Goal: Transaction & Acquisition: Purchase product/service

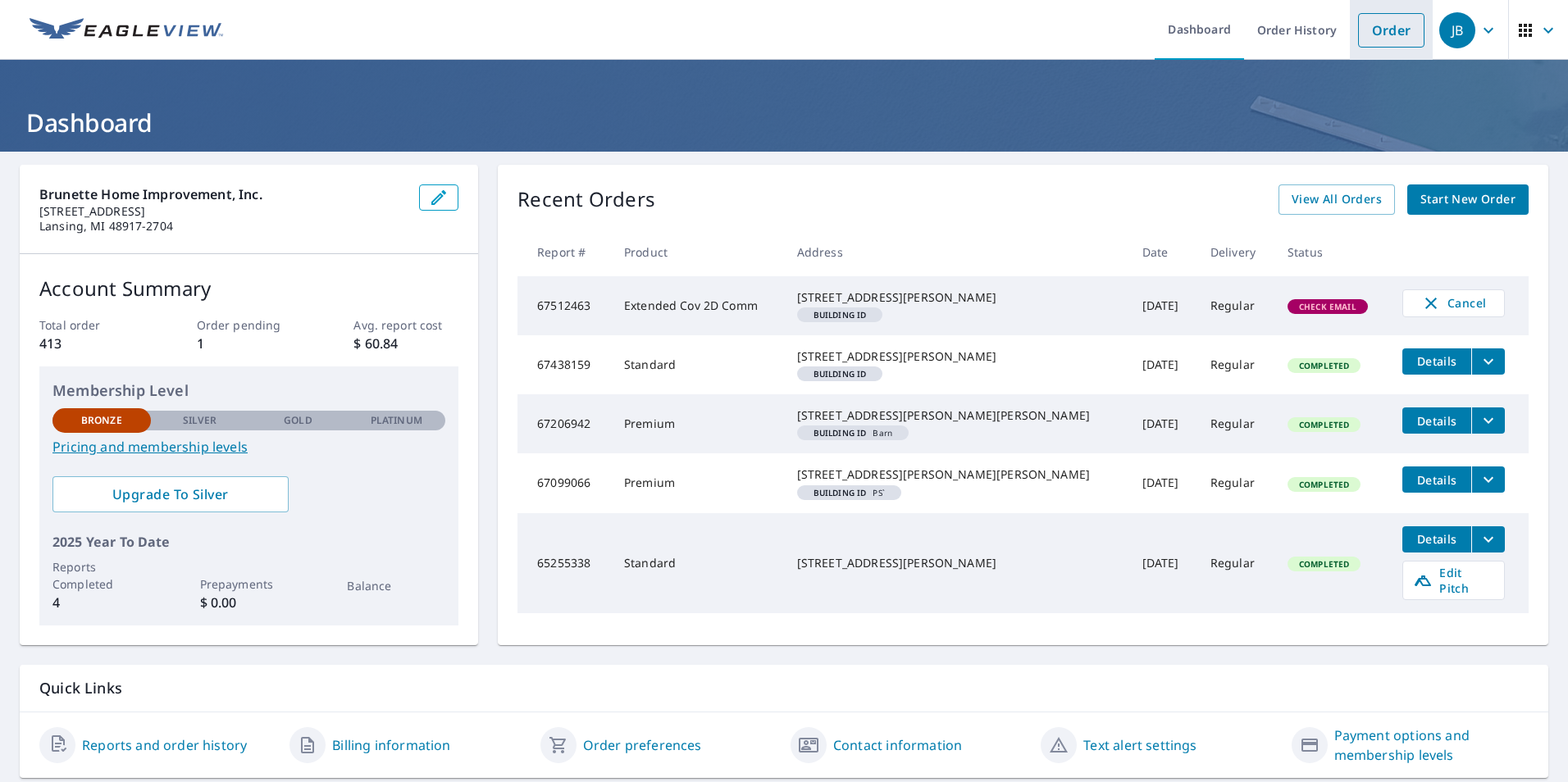
click at [1362, 34] on link "Order" at bounding box center [1390, 31] width 66 height 35
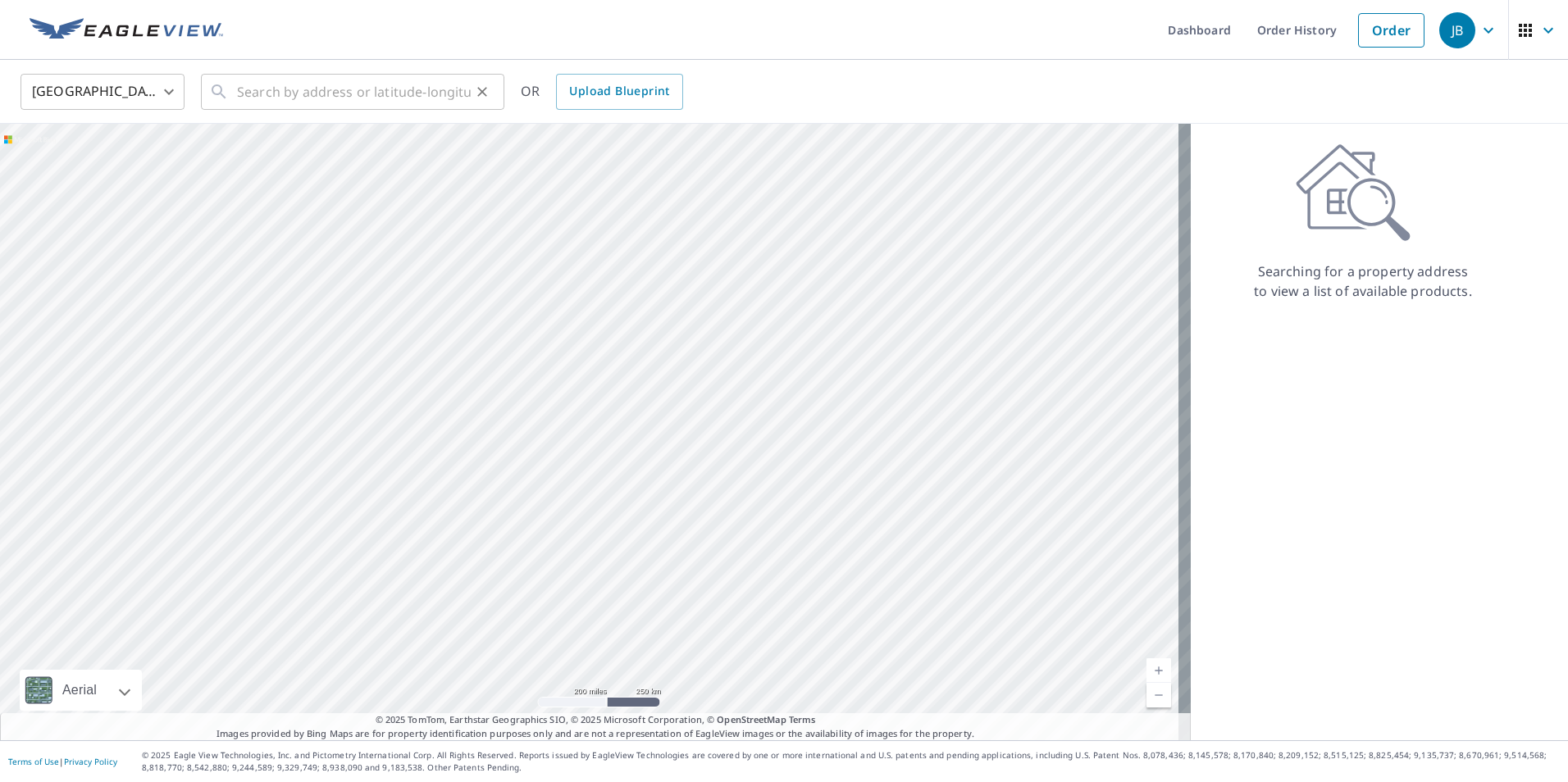
click at [234, 85] on div "​" at bounding box center [353, 92] width 304 height 37
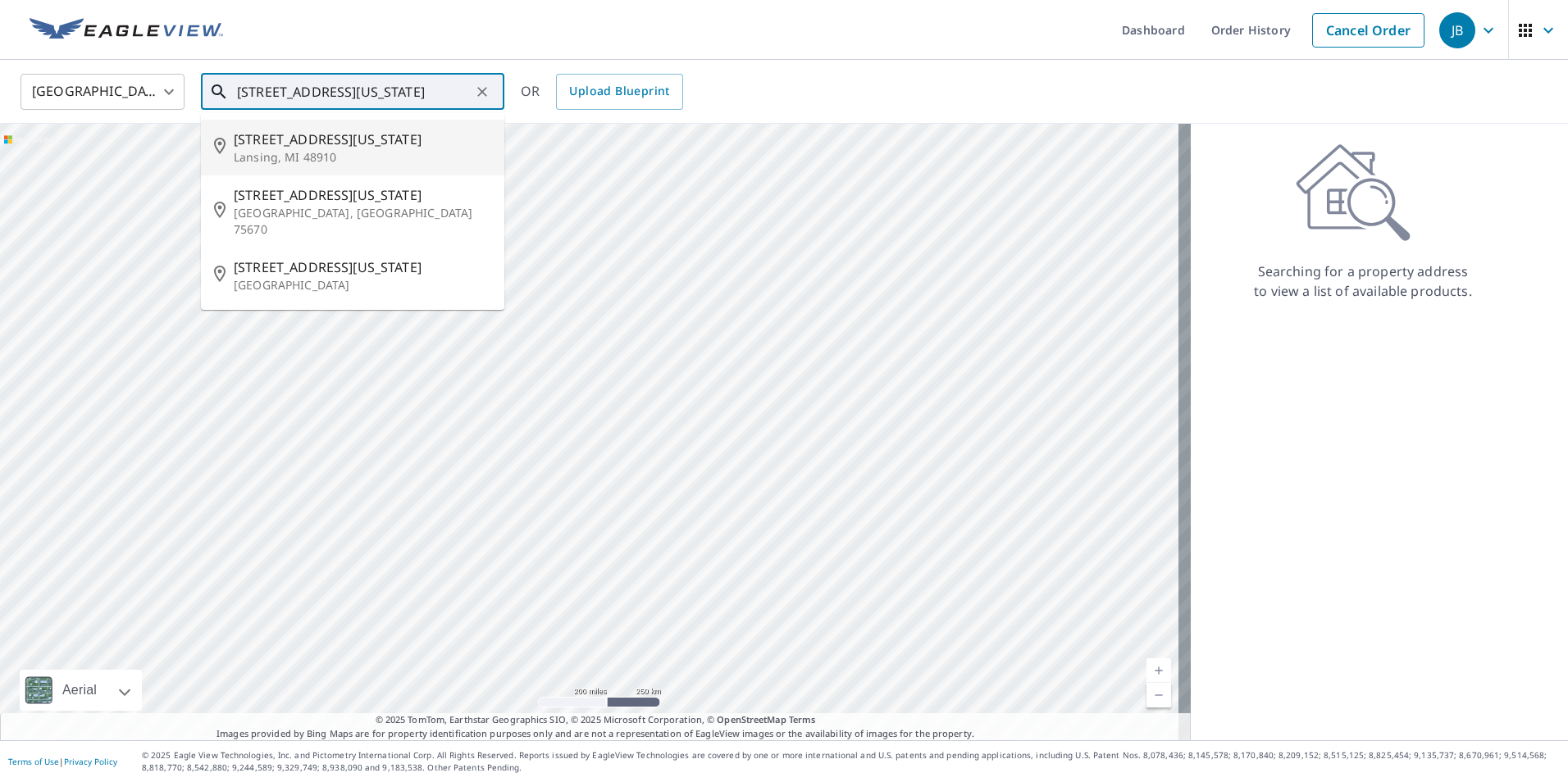
click at [255, 140] on span "[STREET_ADDRESS][US_STATE]" at bounding box center [362, 139] width 257 height 19
type input "[STREET_ADDRESS][US_STATE]"
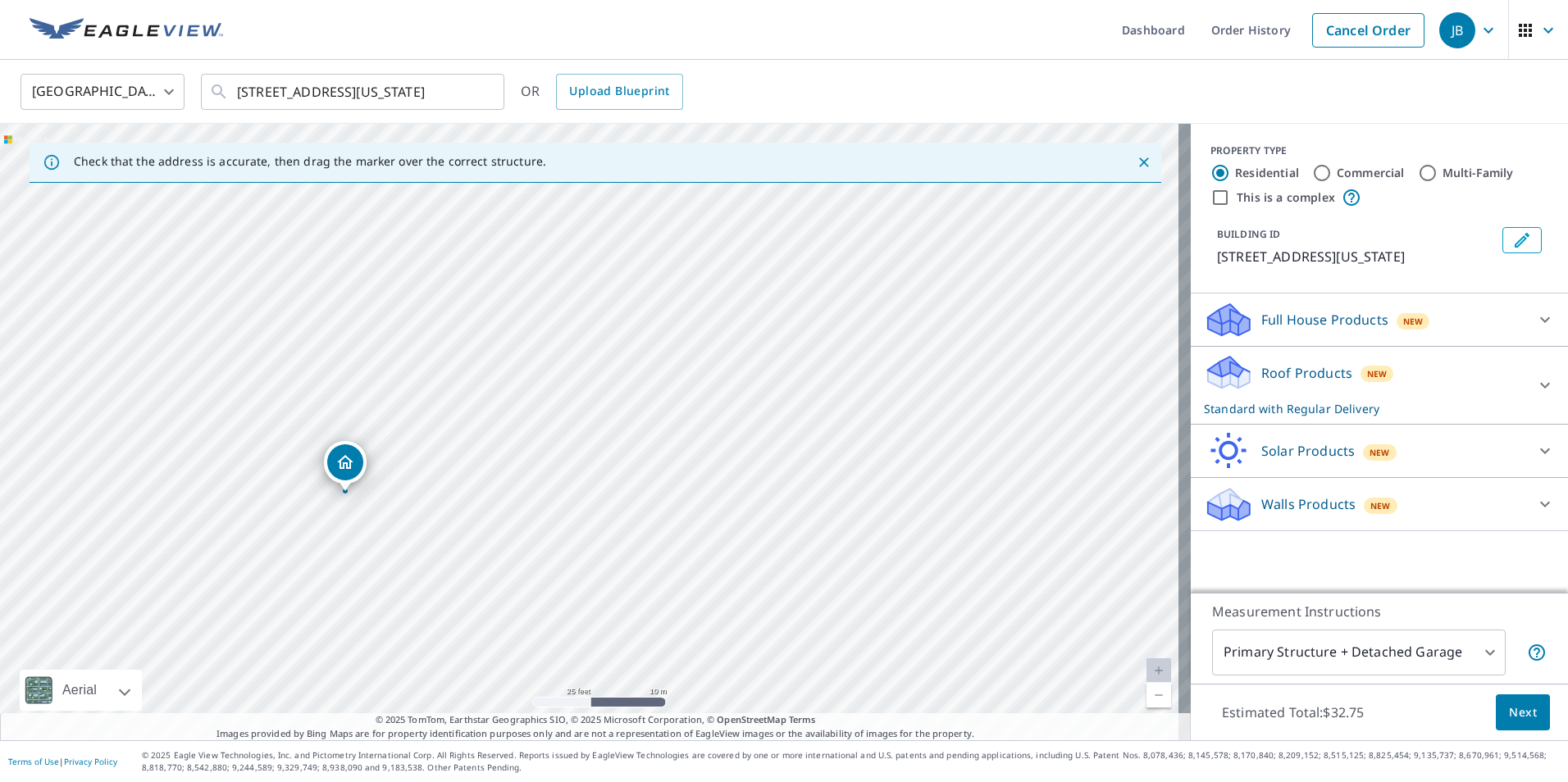
drag, startPoint x: 400, startPoint y: 371, endPoint x: 342, endPoint y: 485, distance: 127.9
click at [1324, 311] on p "Full House Products" at bounding box center [1324, 320] width 127 height 19
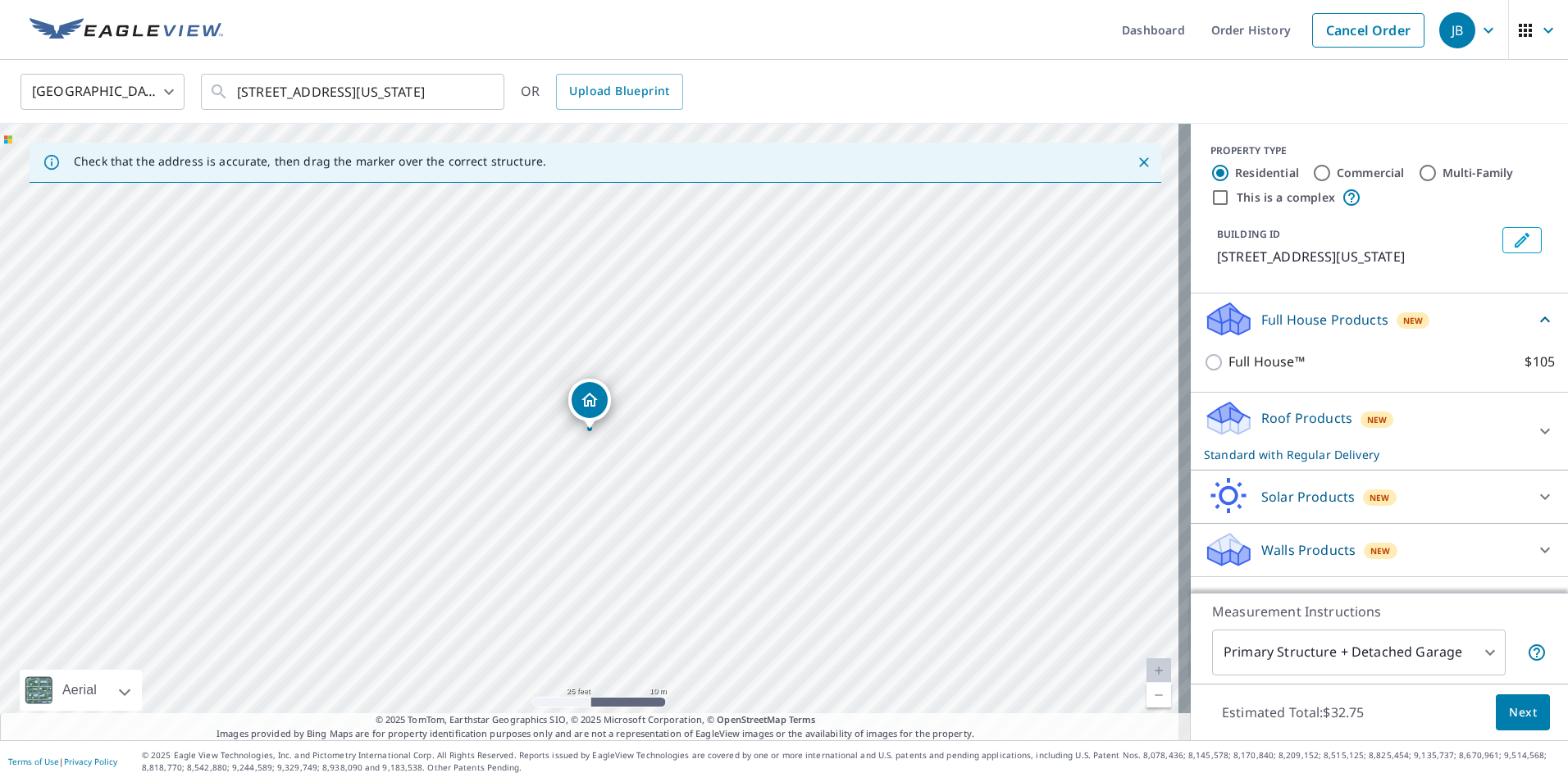
click at [1324, 311] on p "Full House Products" at bounding box center [1324, 320] width 127 height 19
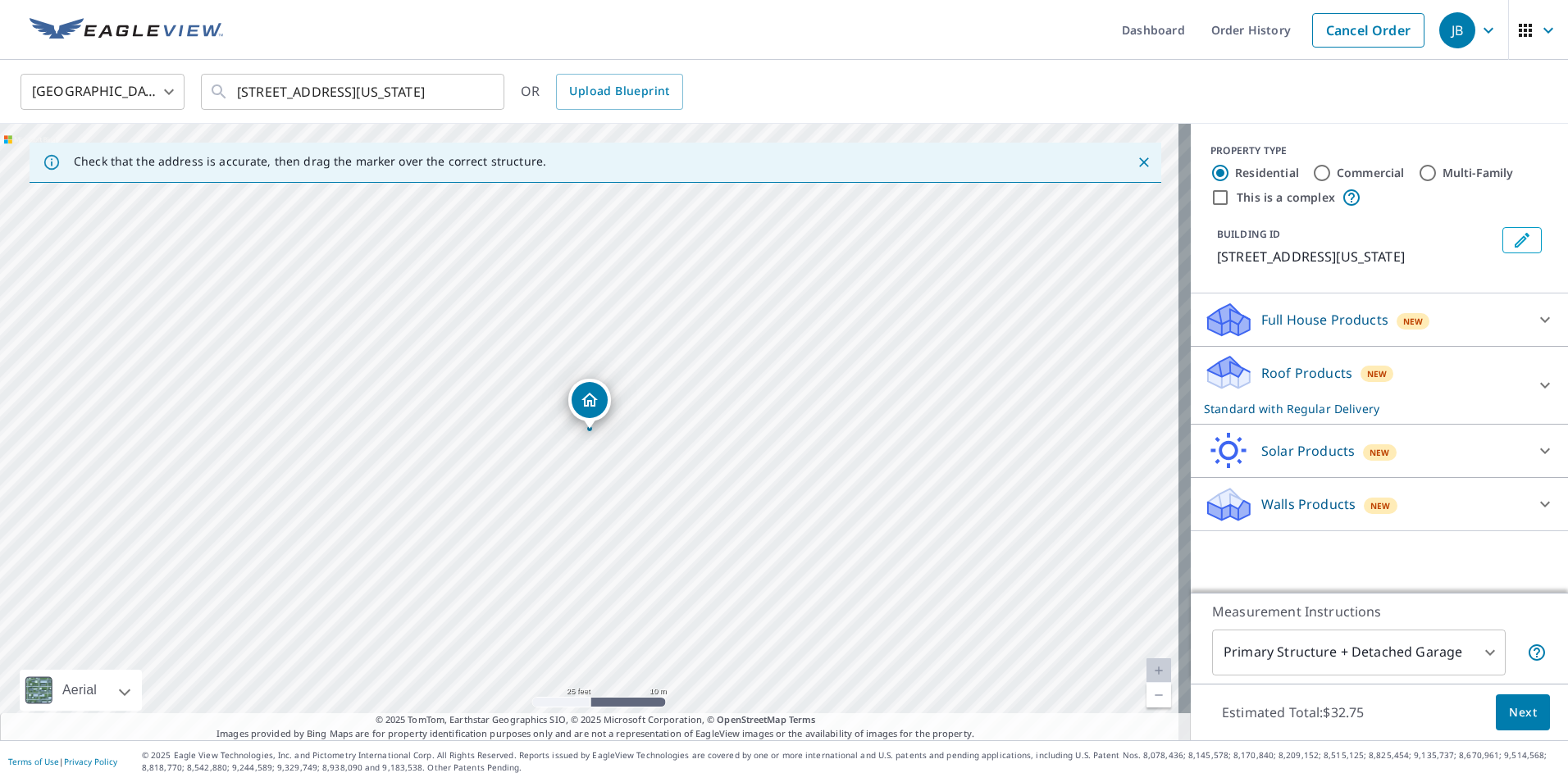
click at [1297, 365] on p "Roof Products" at bounding box center [1306, 373] width 91 height 19
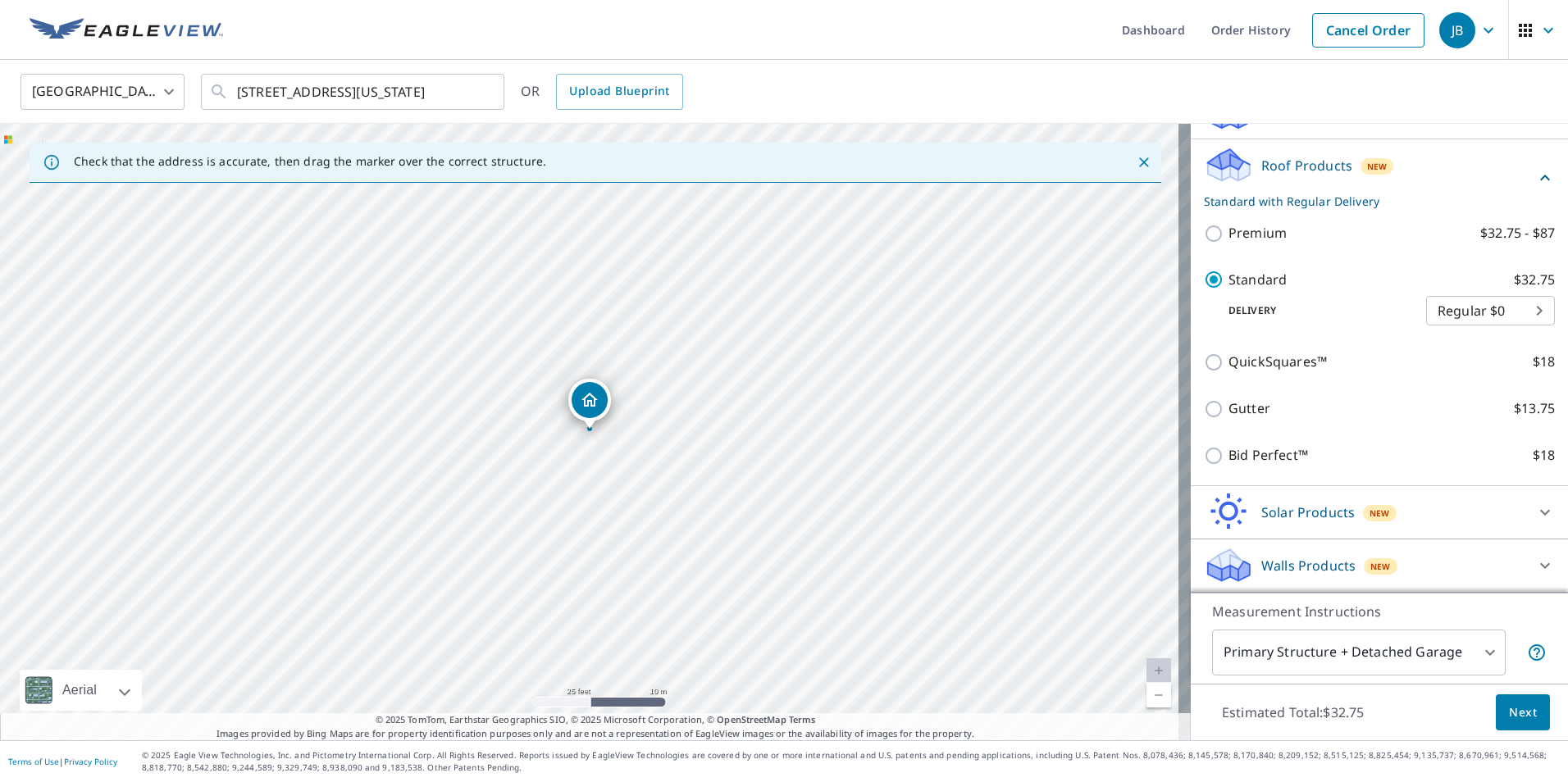
scroll to position [227, 0]
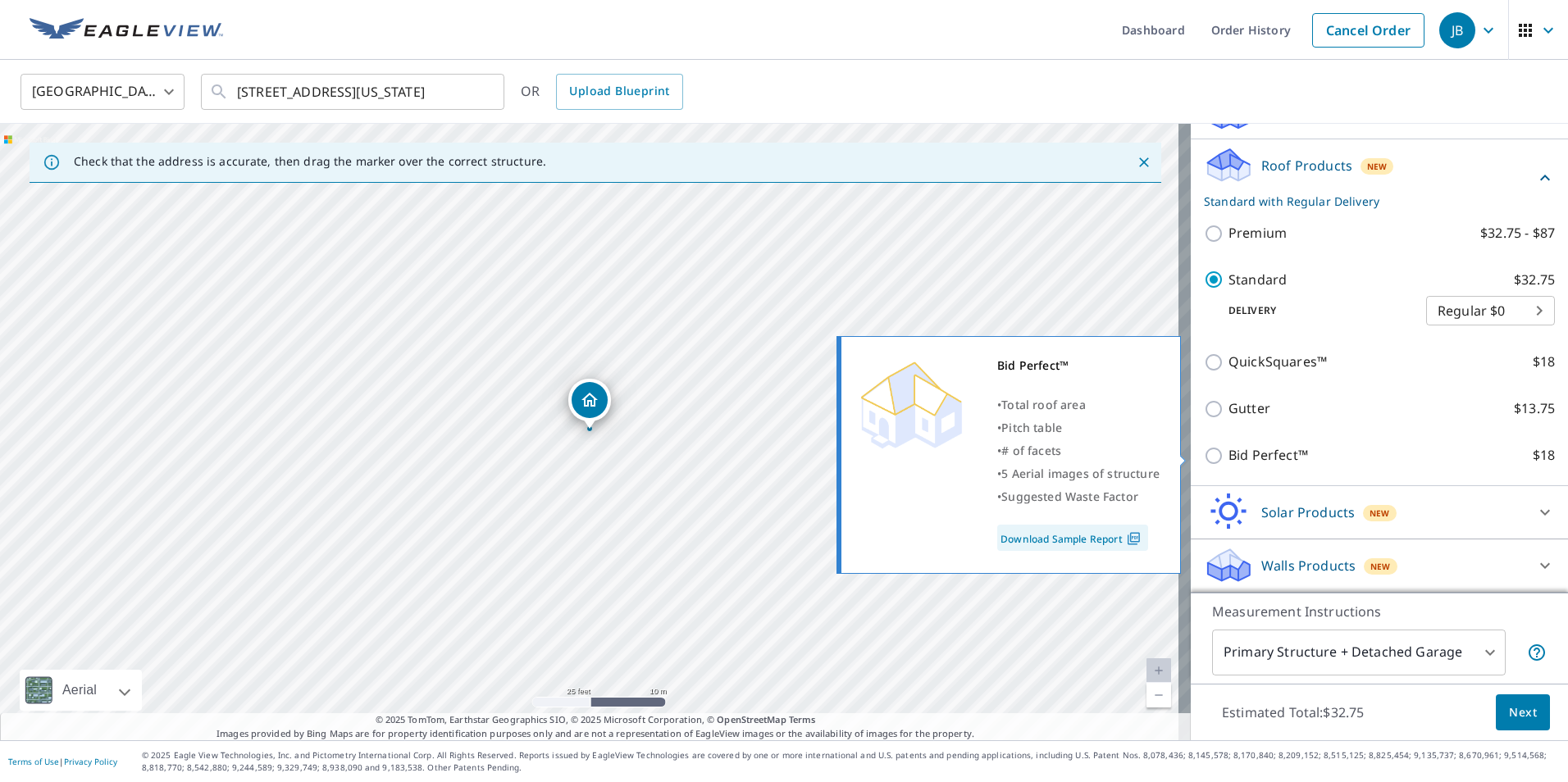
click at [1242, 455] on p "Bid Perfect™" at bounding box center [1267, 454] width 80 height 20
click at [1228, 455] on input "Bid Perfect™ $18" at bounding box center [1216, 455] width 25 height 19
checkbox input "true"
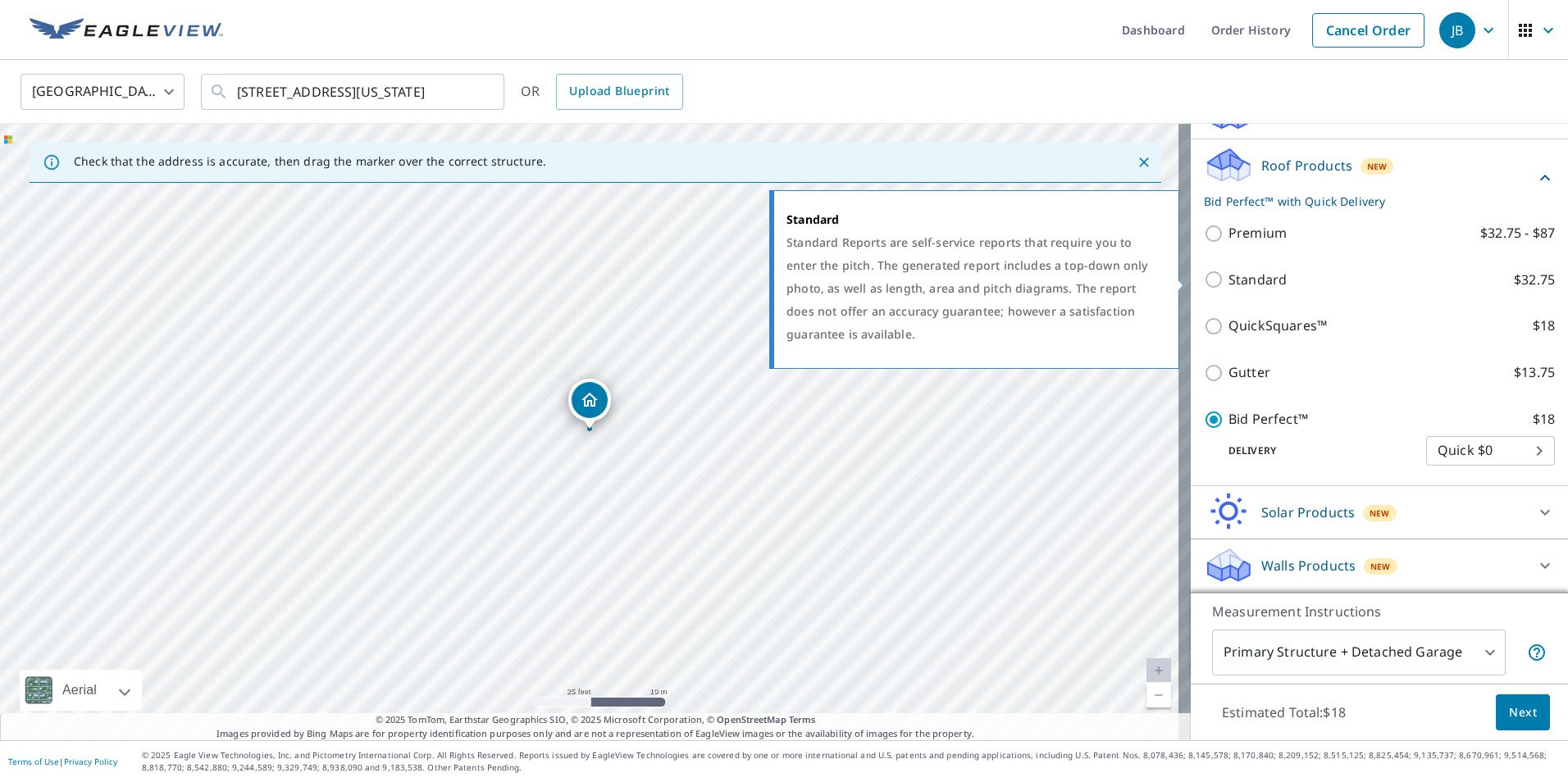
click at [1234, 273] on p "Standard" at bounding box center [1257, 280] width 59 height 20
click at [1228, 273] on input "Standard $32.75" at bounding box center [1216, 280] width 25 height 19
checkbox input "true"
checkbox input "false"
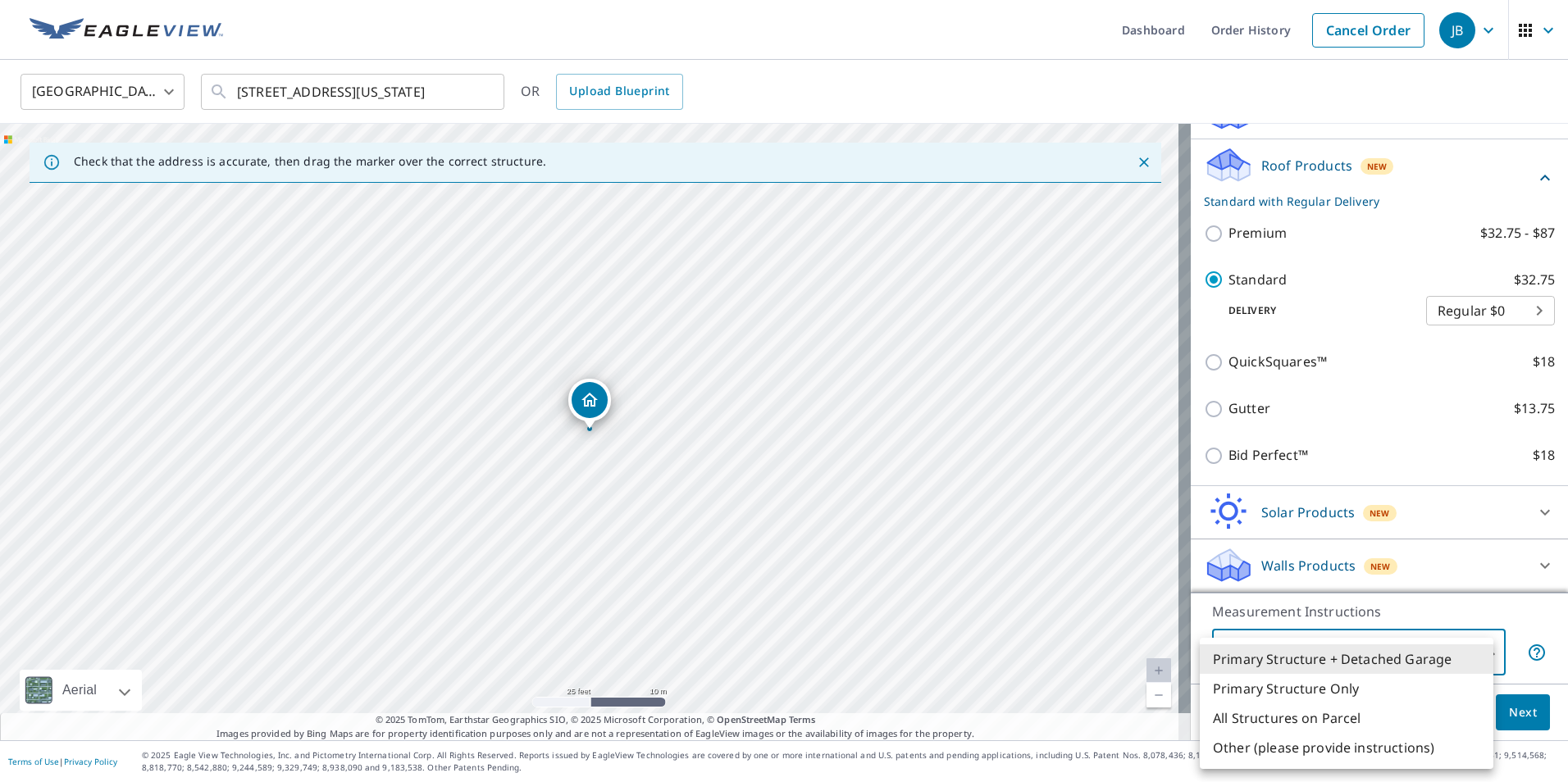
click at [1378, 655] on body "JB JB Dashboard Order History Cancel Order JB [GEOGRAPHIC_DATA] [GEOGRAPHIC_DAT…" at bounding box center [784, 391] width 1568 height 782
click at [1346, 724] on li "All Structures on Parcel" at bounding box center [1345, 718] width 293 height 30
type input "3"
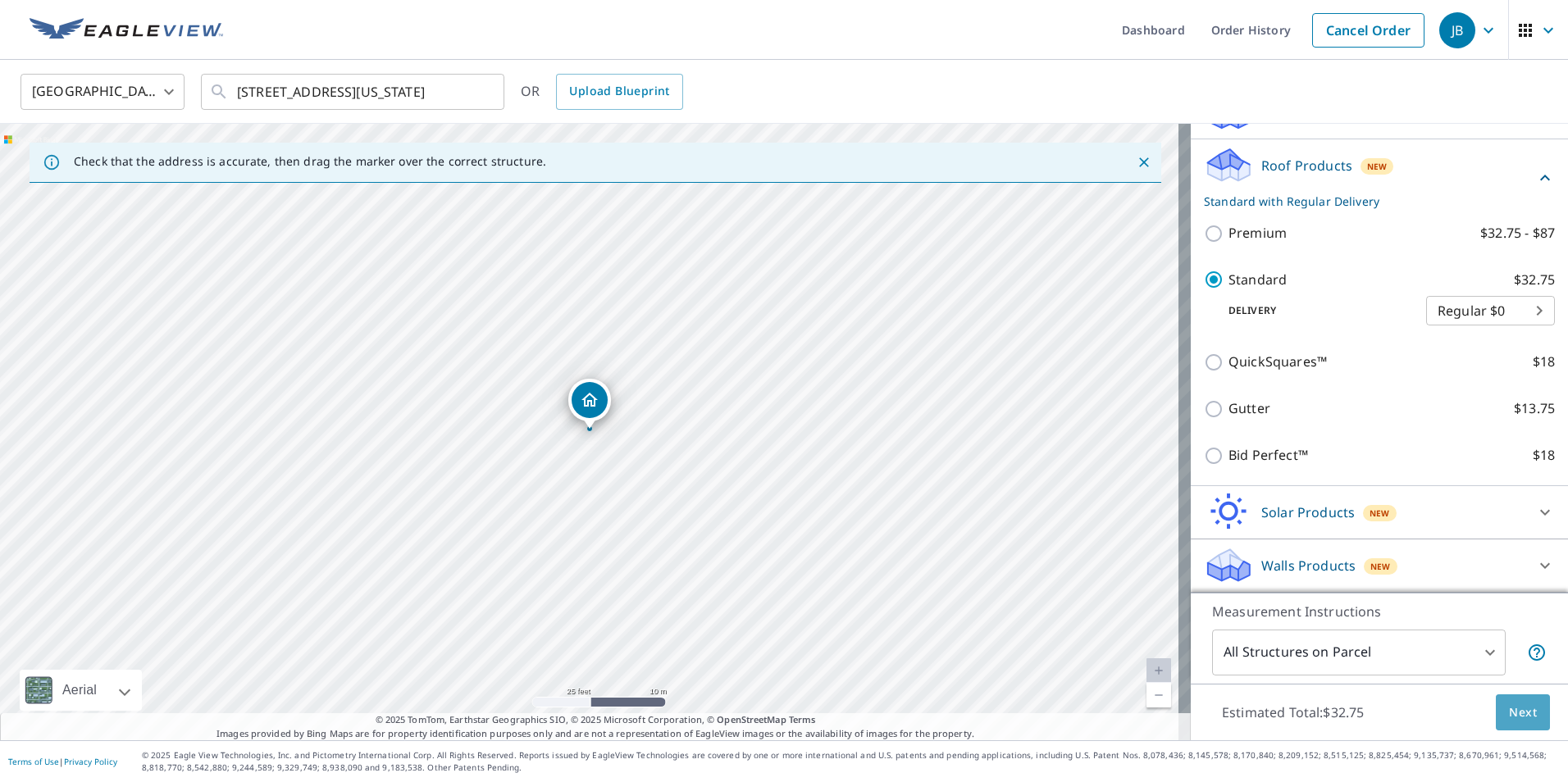
click at [1514, 710] on span "Next" at bounding box center [1522, 712] width 28 height 20
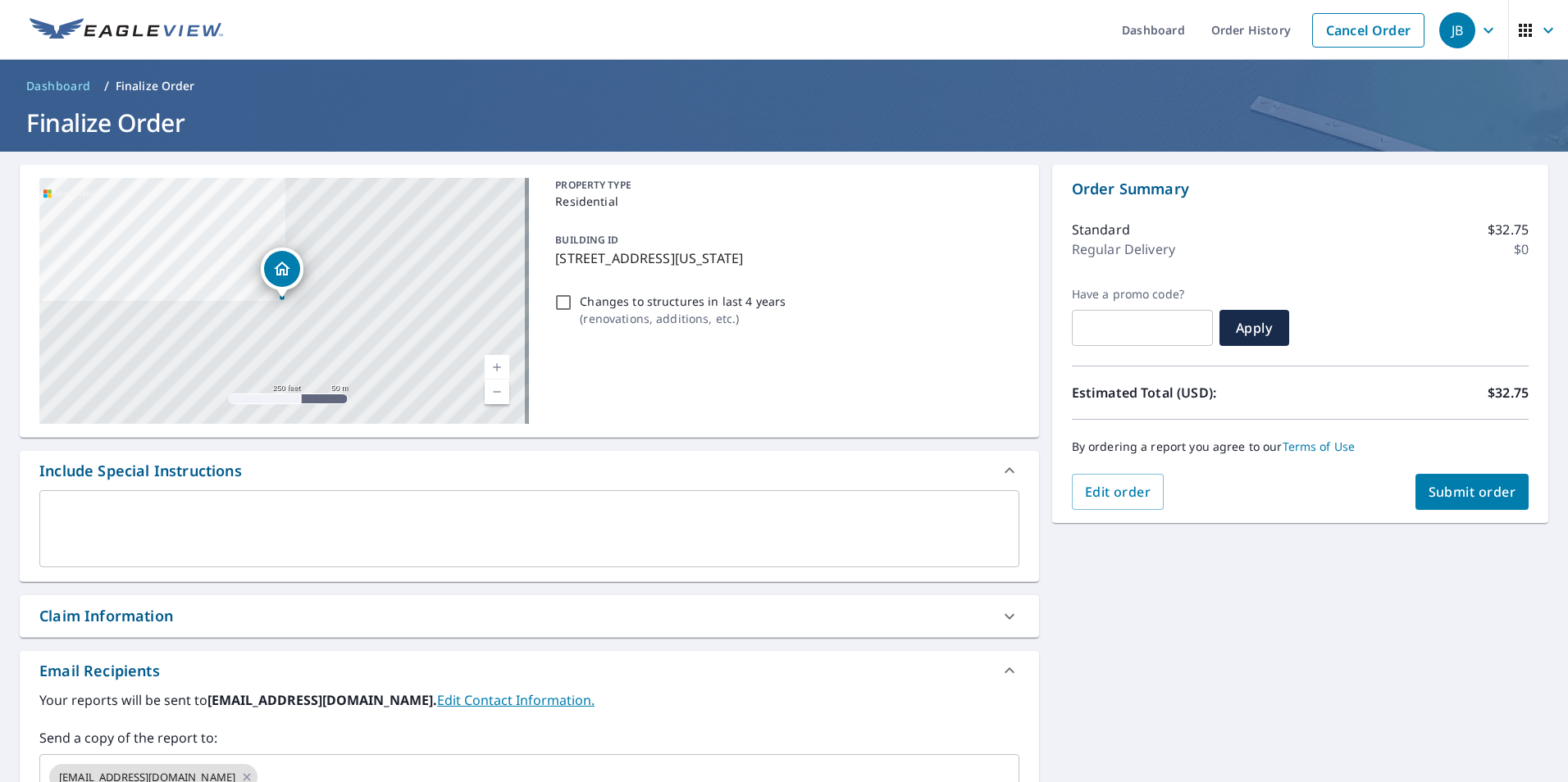
click at [558, 302] on input "Changes to structures in last 4 years ( renovations, additions, etc. )" at bounding box center [563, 303] width 19 height 19
checkbox input "false"
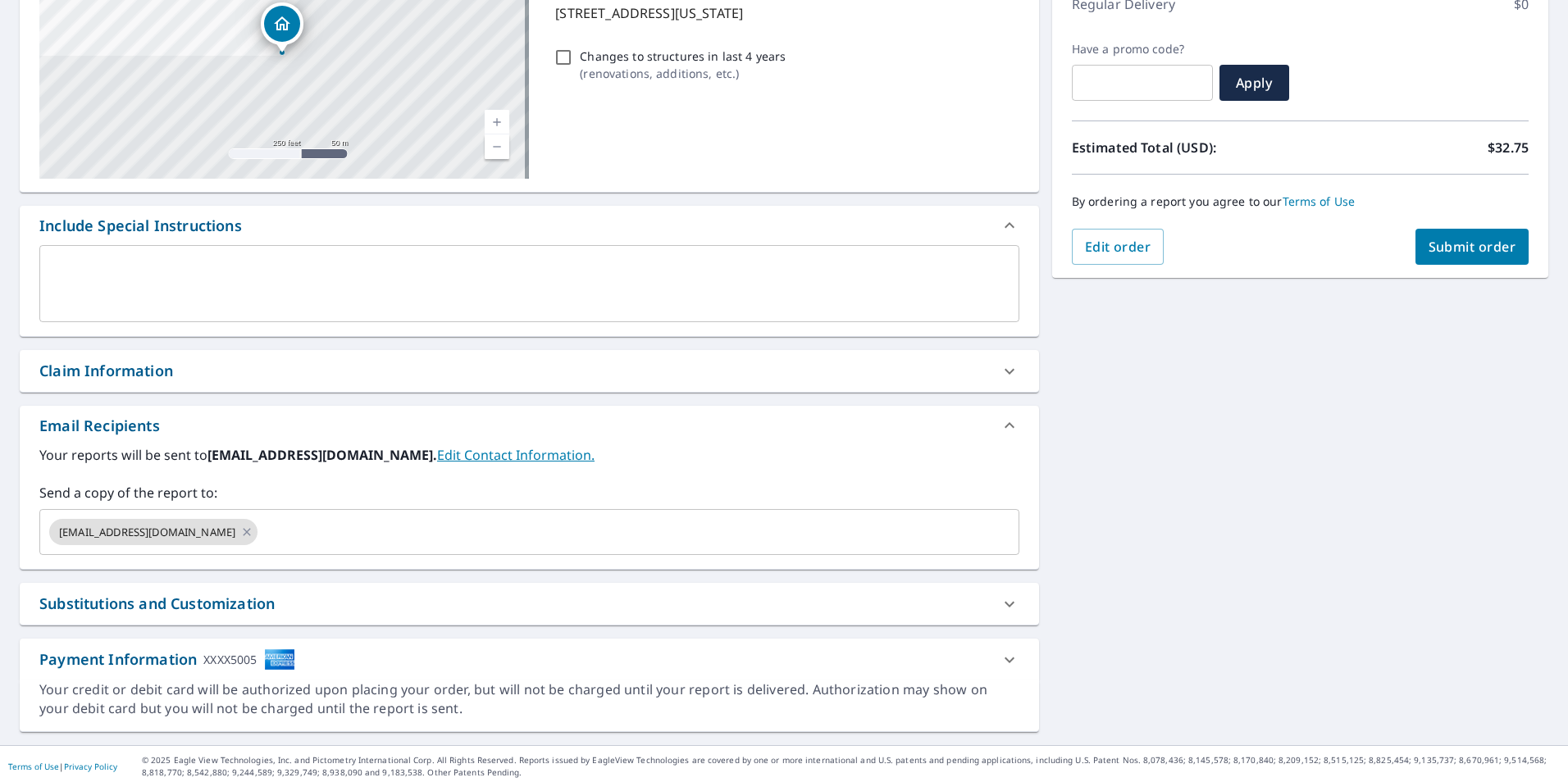
scroll to position [250, 0]
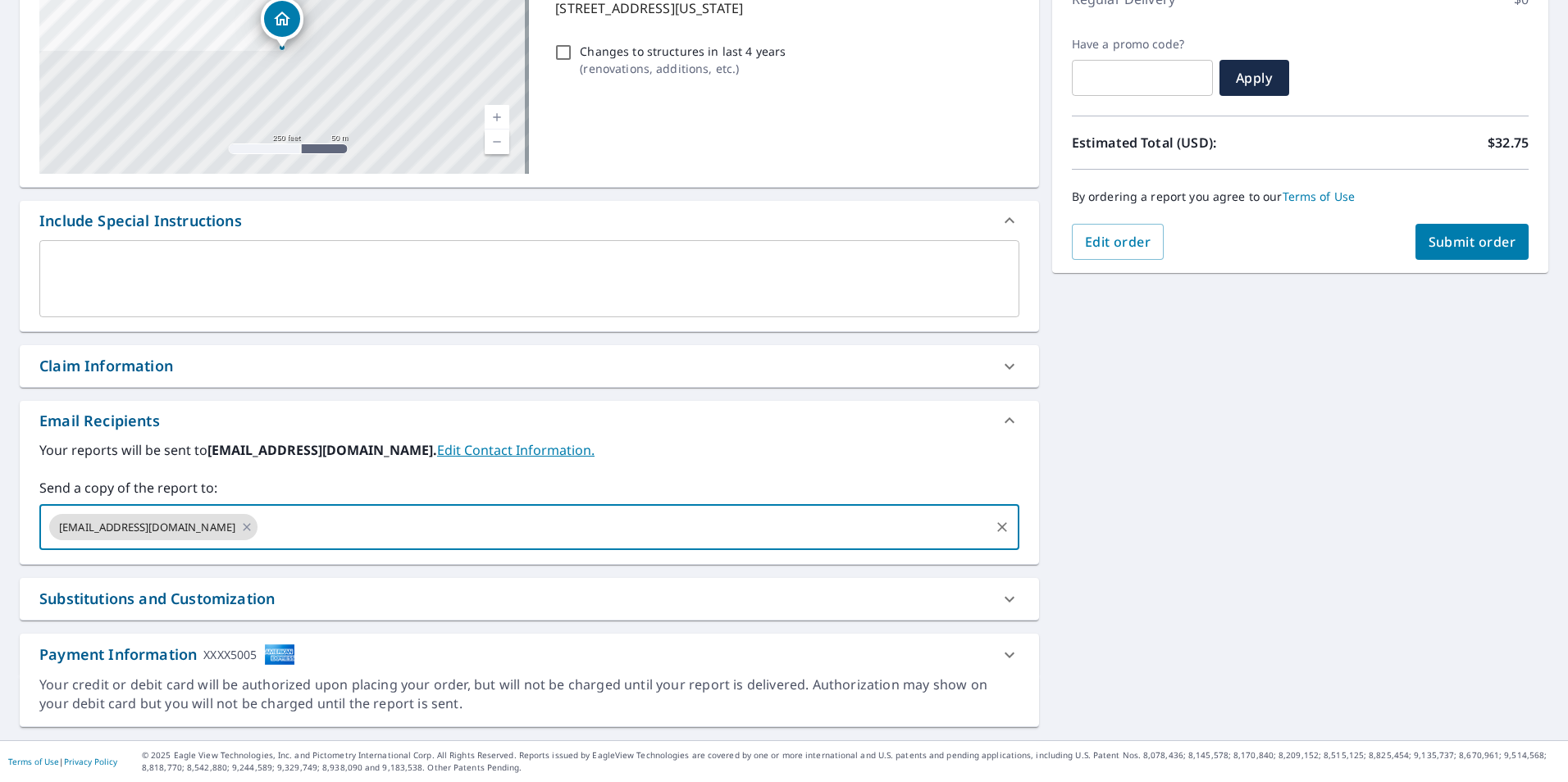
click at [366, 524] on input "text" at bounding box center [624, 526] width 726 height 31
type input "[PERSON_NAME][EMAIL_ADDRESS][DOMAIN_NAME]"
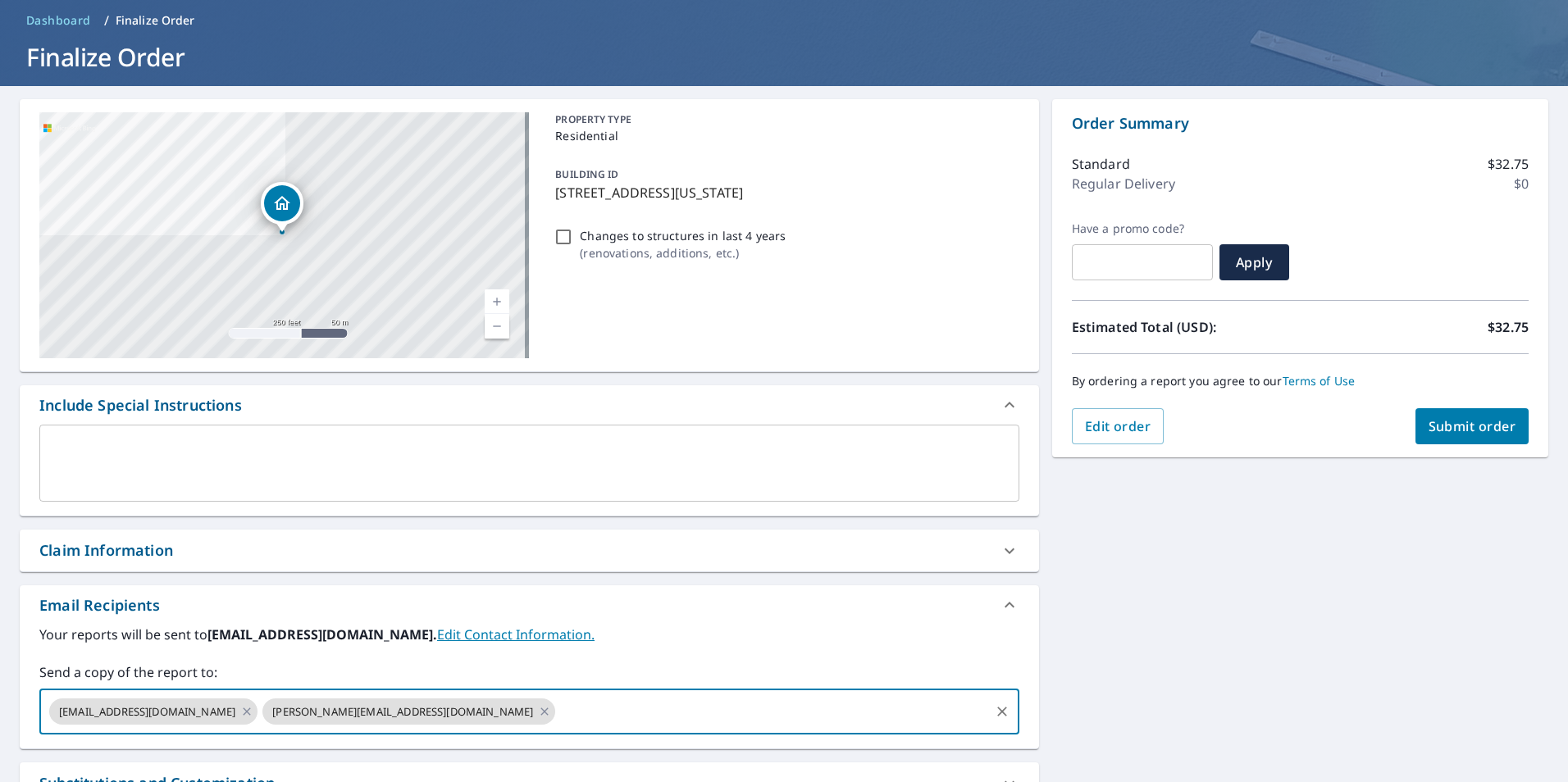
scroll to position [4, 0]
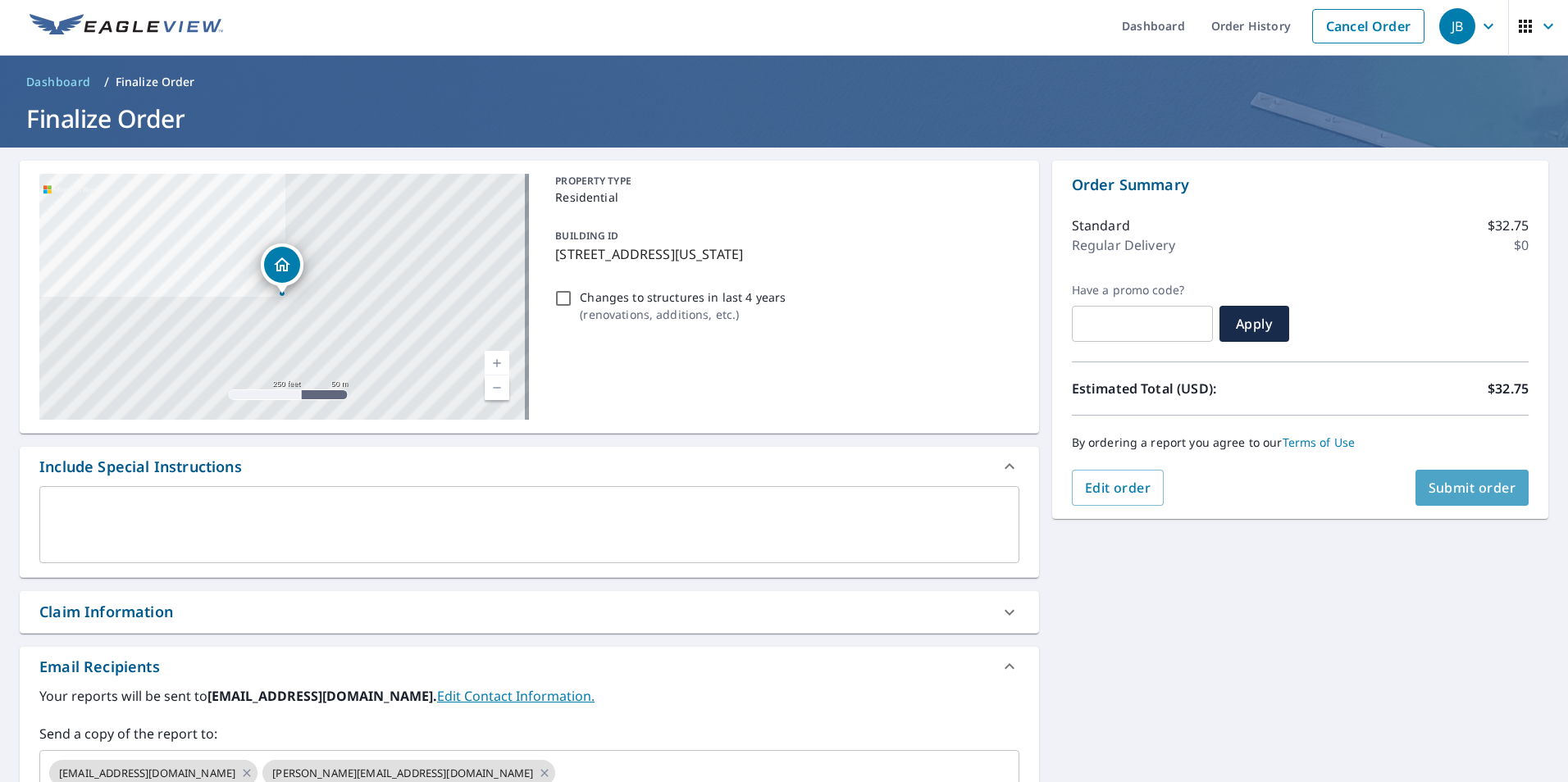
click at [1458, 504] on button "Submit order" at bounding box center [1472, 488] width 114 height 37
